Goal: Task Accomplishment & Management: Manage account settings

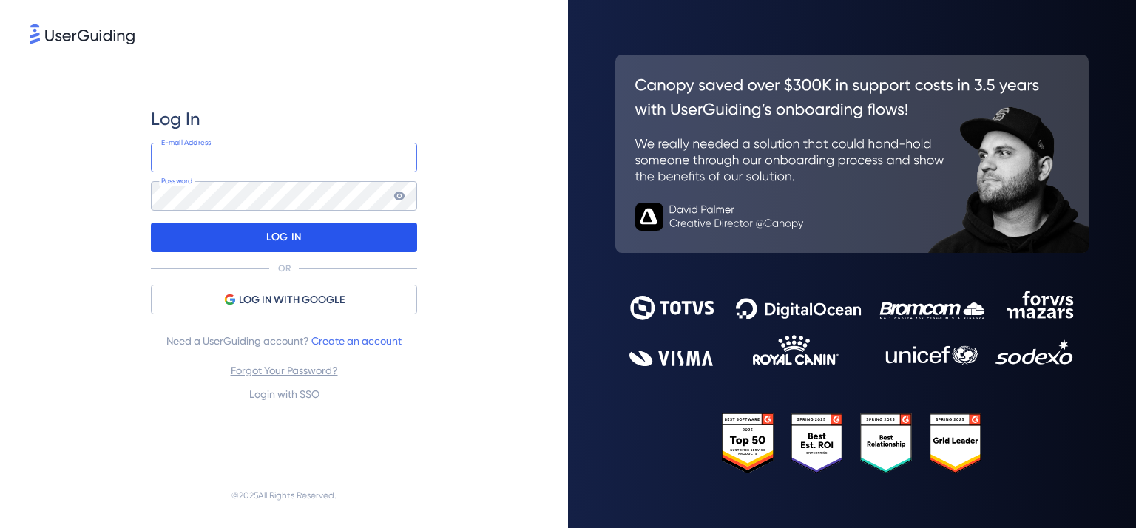
type input "[EMAIL_ADDRESS][DOMAIN_NAME]"
click at [311, 240] on div "LOG IN" at bounding box center [284, 238] width 266 height 30
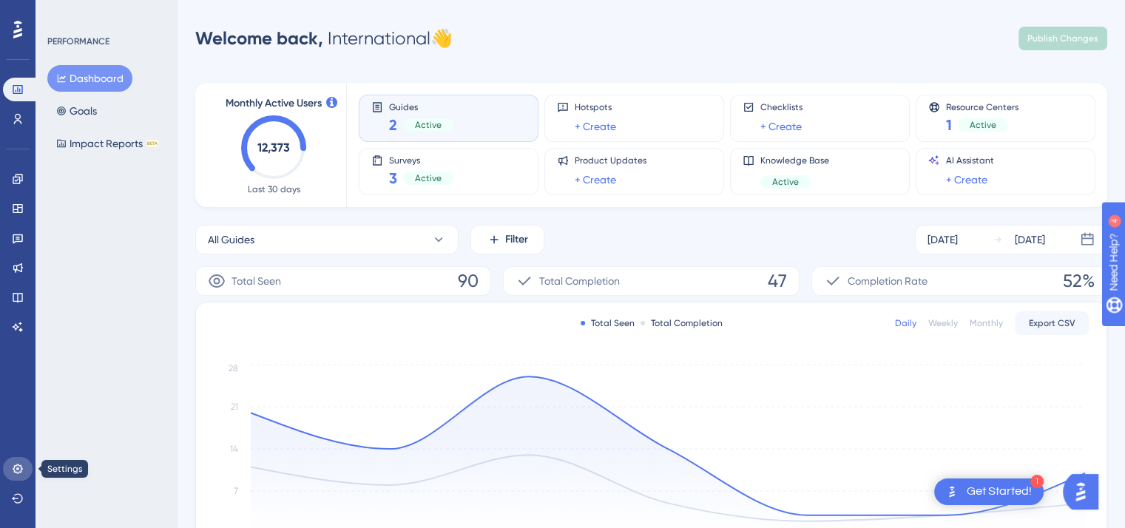
click at [21, 470] on icon at bounding box center [18, 469] width 10 height 10
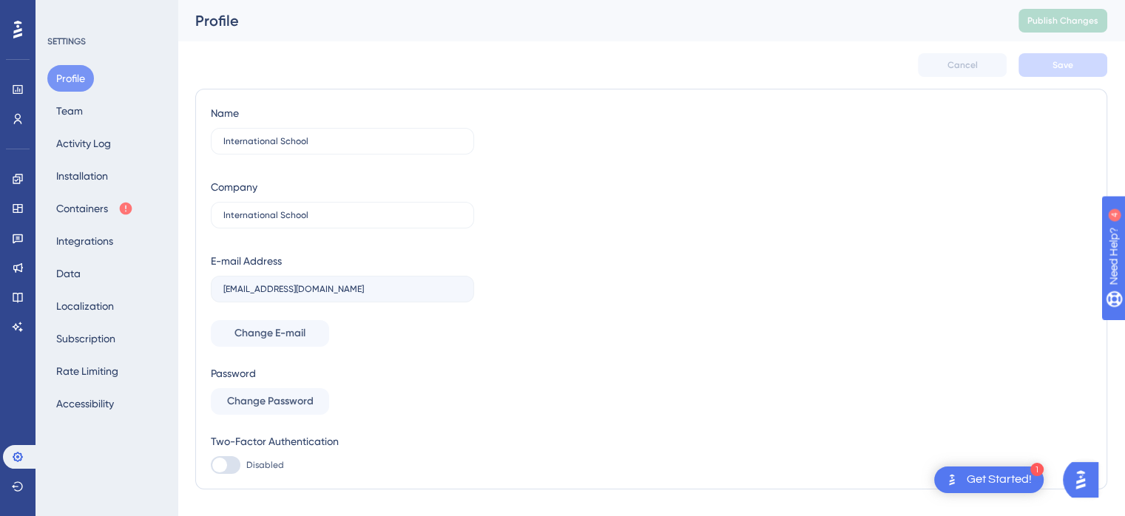
scroll to position [32, 0]
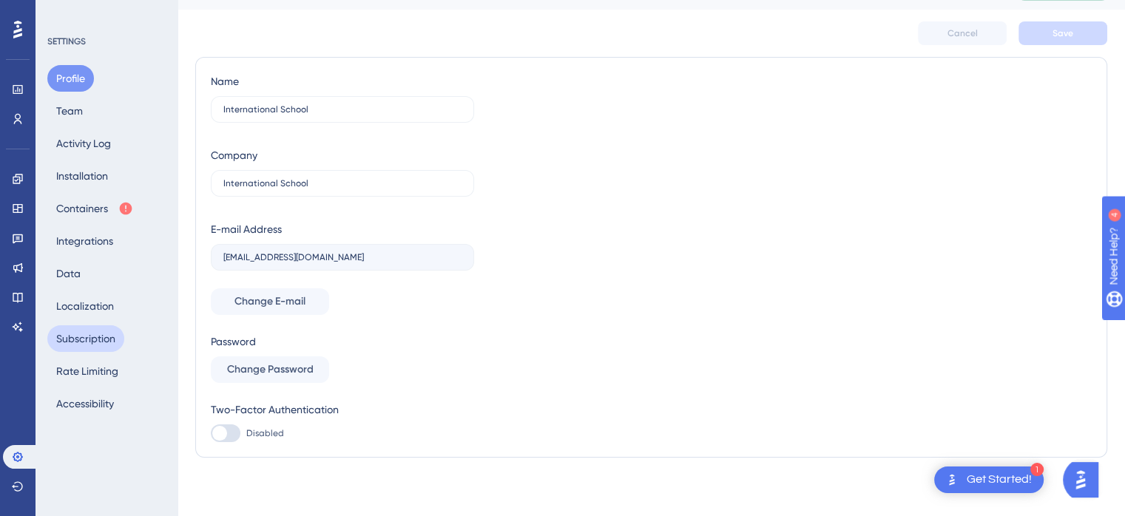
click at [112, 337] on button "Subscription" at bounding box center [85, 338] width 77 height 27
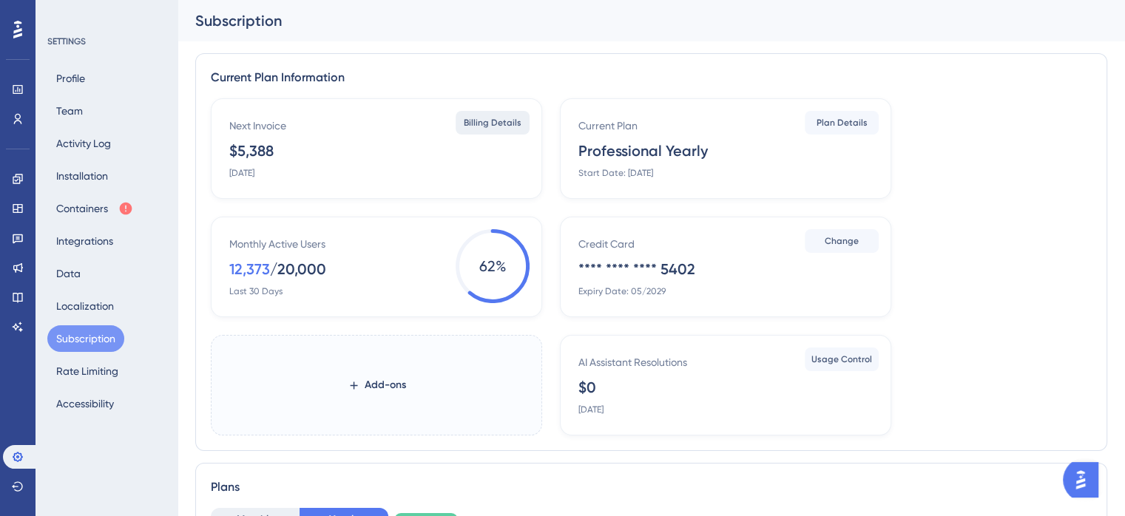
click at [497, 123] on span "Billing Details" at bounding box center [493, 123] width 58 height 12
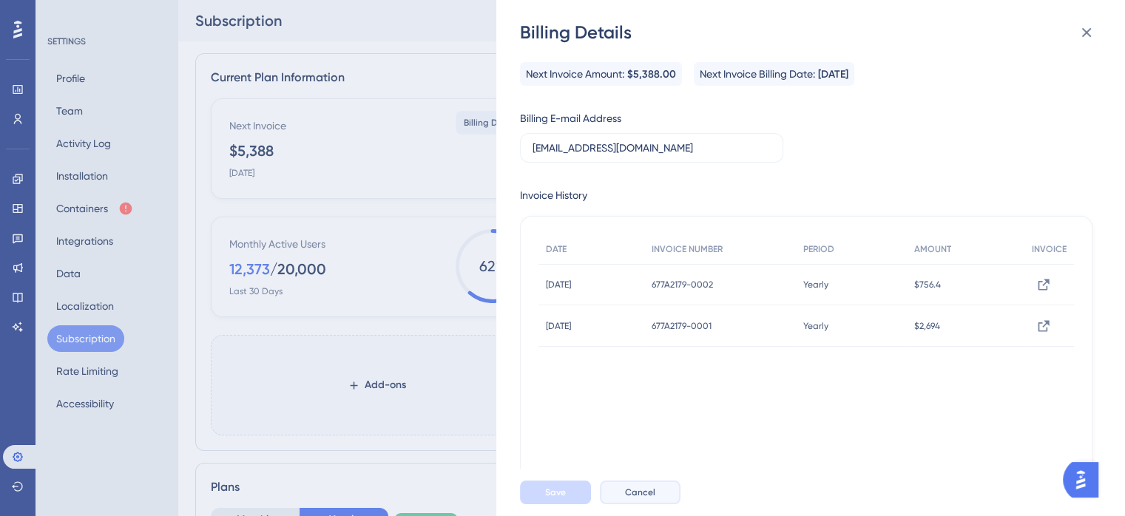
click at [666, 499] on button "Cancel" at bounding box center [640, 493] width 81 height 24
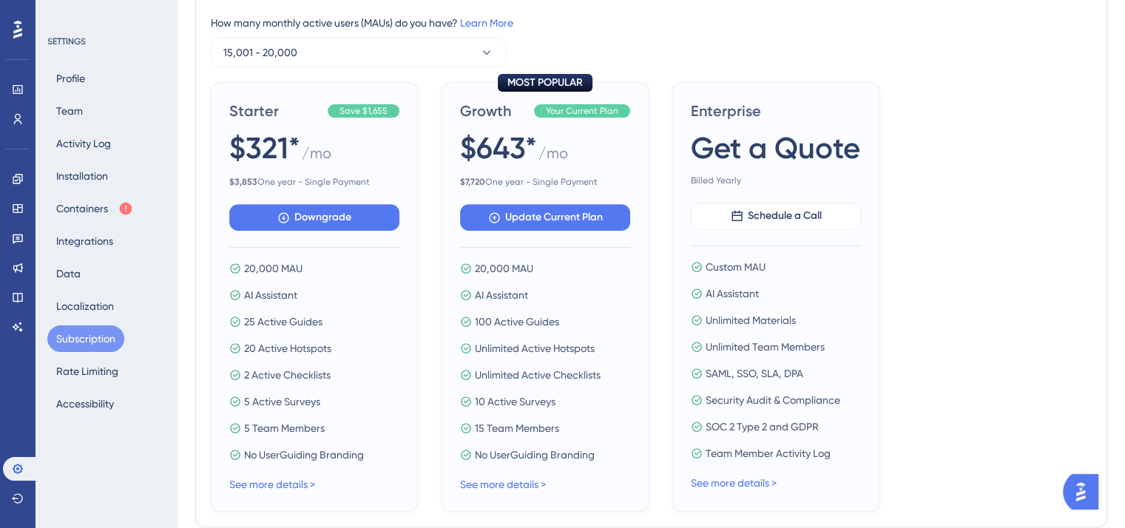
scroll to position [728, 0]
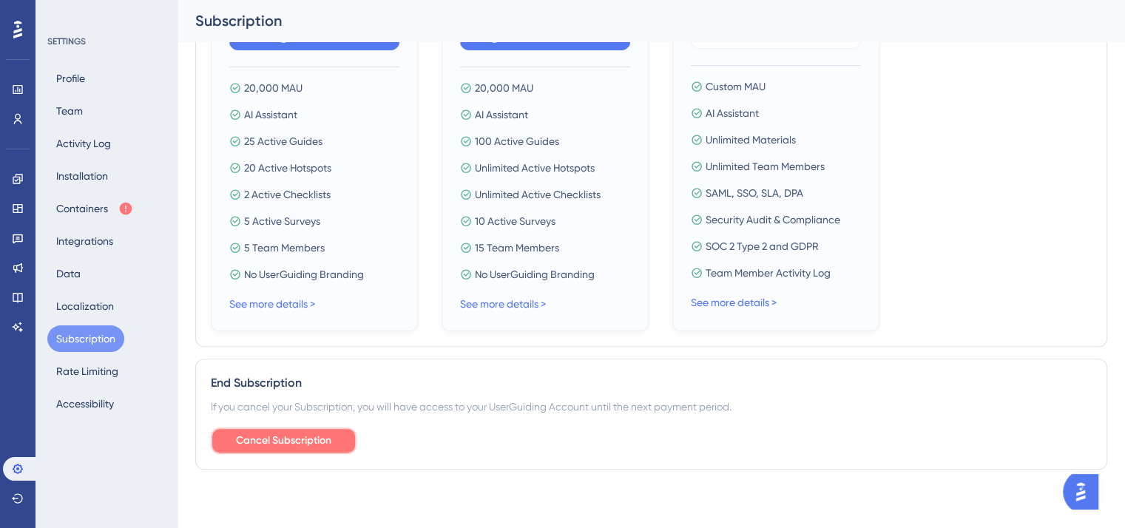
click at [326, 432] on span "Cancel Subscription" at bounding box center [283, 441] width 95 height 18
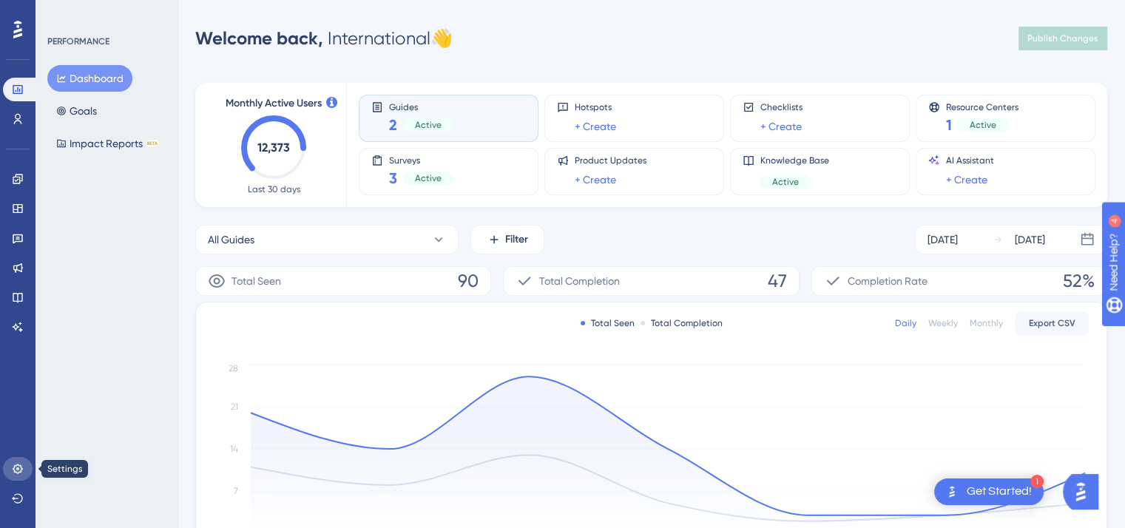
click at [16, 473] on icon at bounding box center [18, 469] width 12 height 12
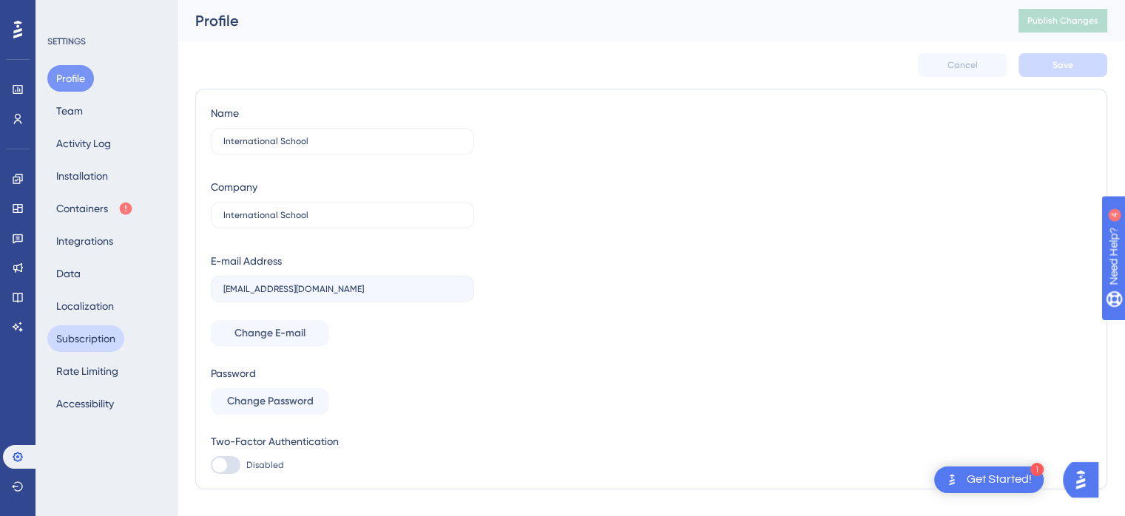
click at [96, 333] on button "Subscription" at bounding box center [85, 338] width 77 height 27
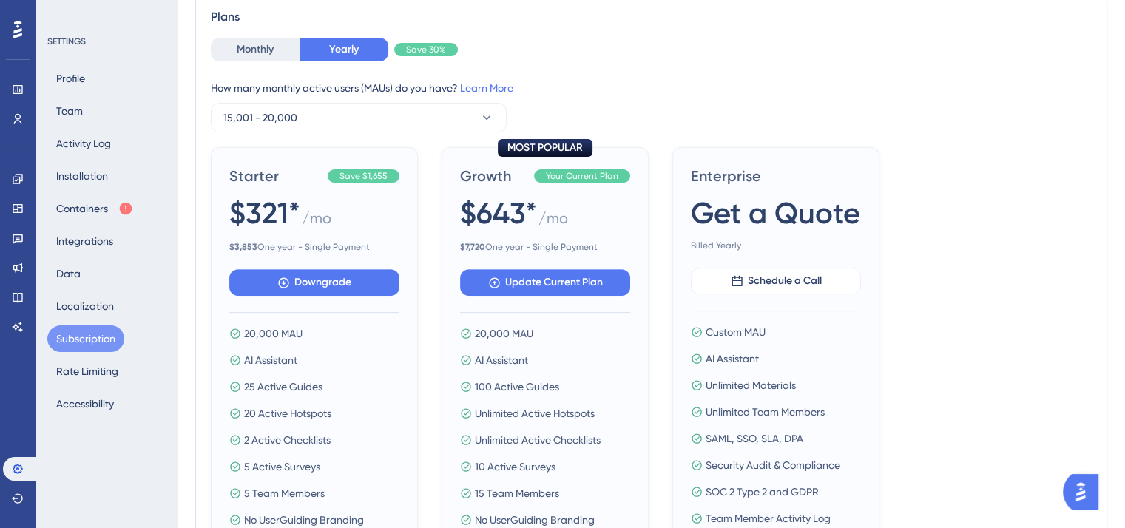
scroll to position [728, 0]
